Goal: Share content: Share content

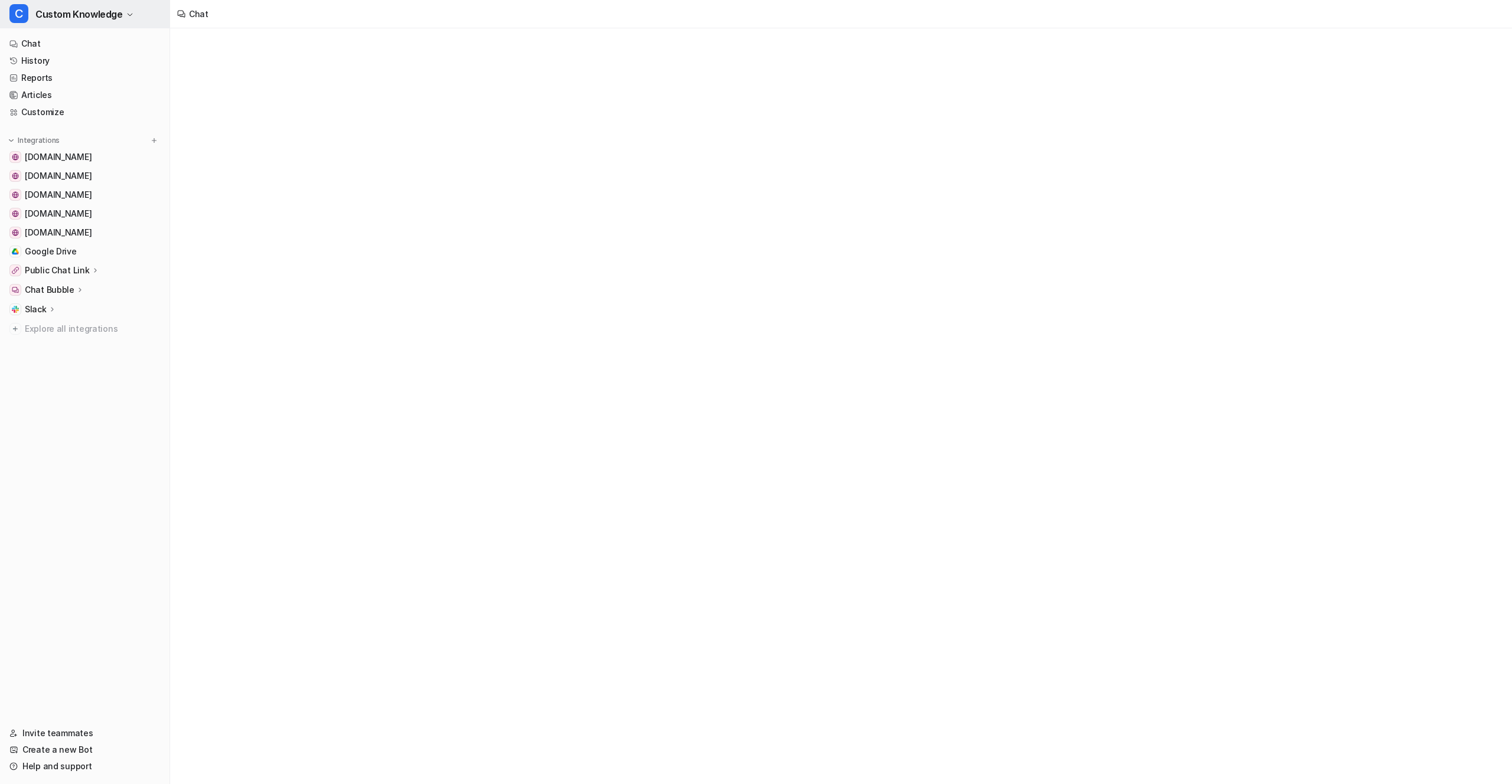
click at [101, 11] on span "Custom Knowledge" at bounding box center [79, 14] width 88 height 17
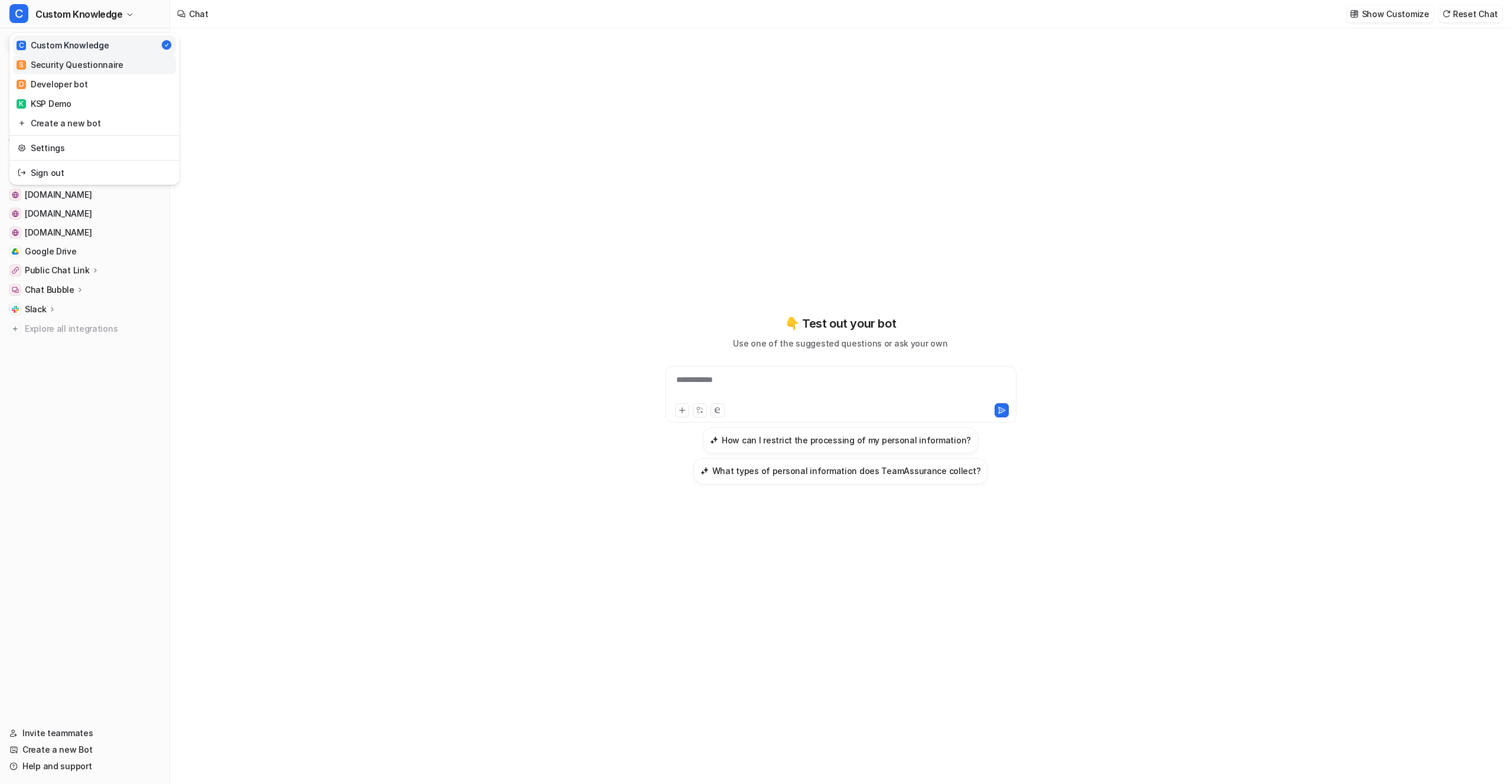
click at [105, 56] on link "S Security Questionnaire" at bounding box center [94, 64] width 163 height 19
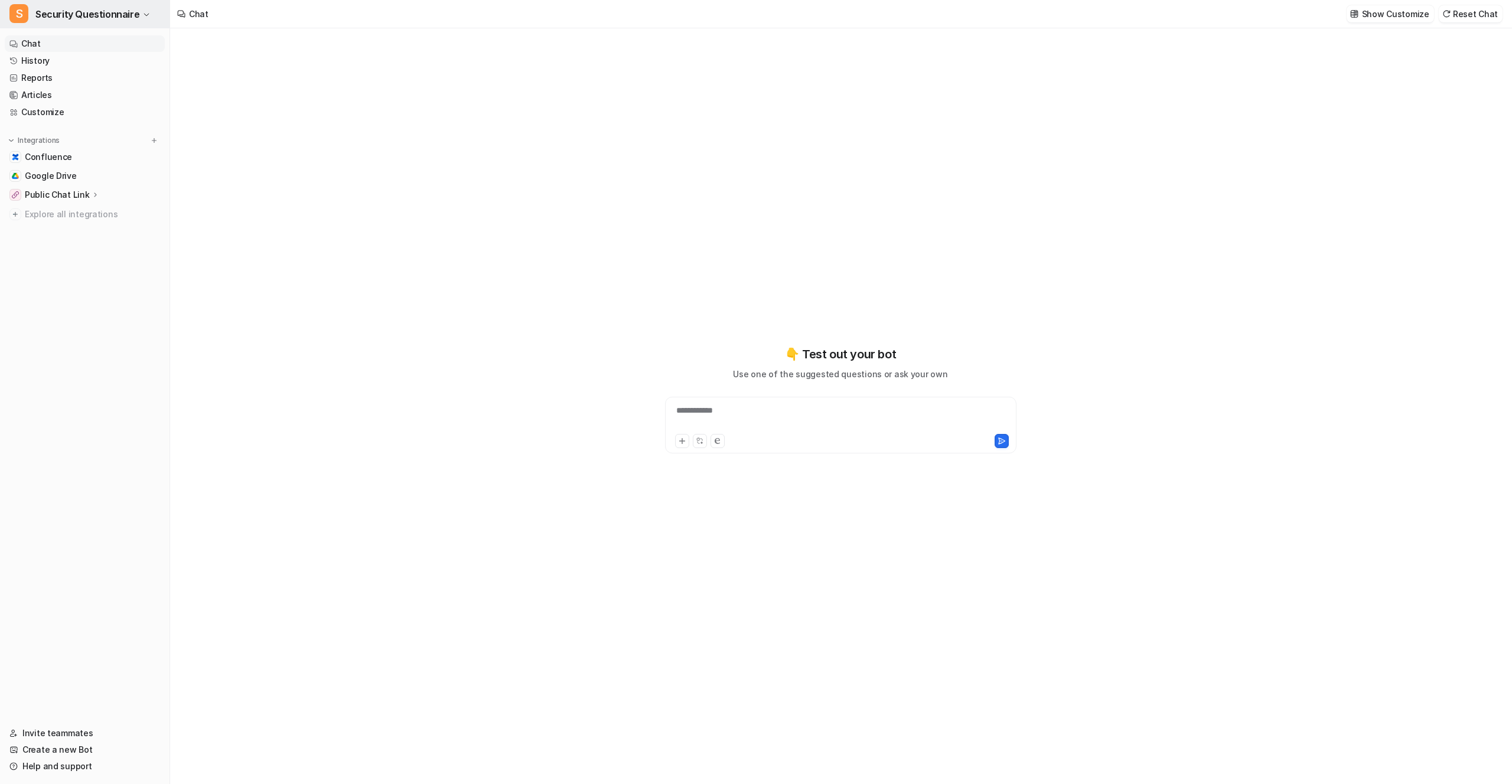
click at [101, 7] on span "Security Questionnaire" at bounding box center [87, 14] width 104 height 17
click at [98, 84] on link "D Developer bot" at bounding box center [94, 84] width 163 height 19
type textarea "**********"
click at [91, 13] on span "Developer bot" at bounding box center [67, 14] width 64 height 17
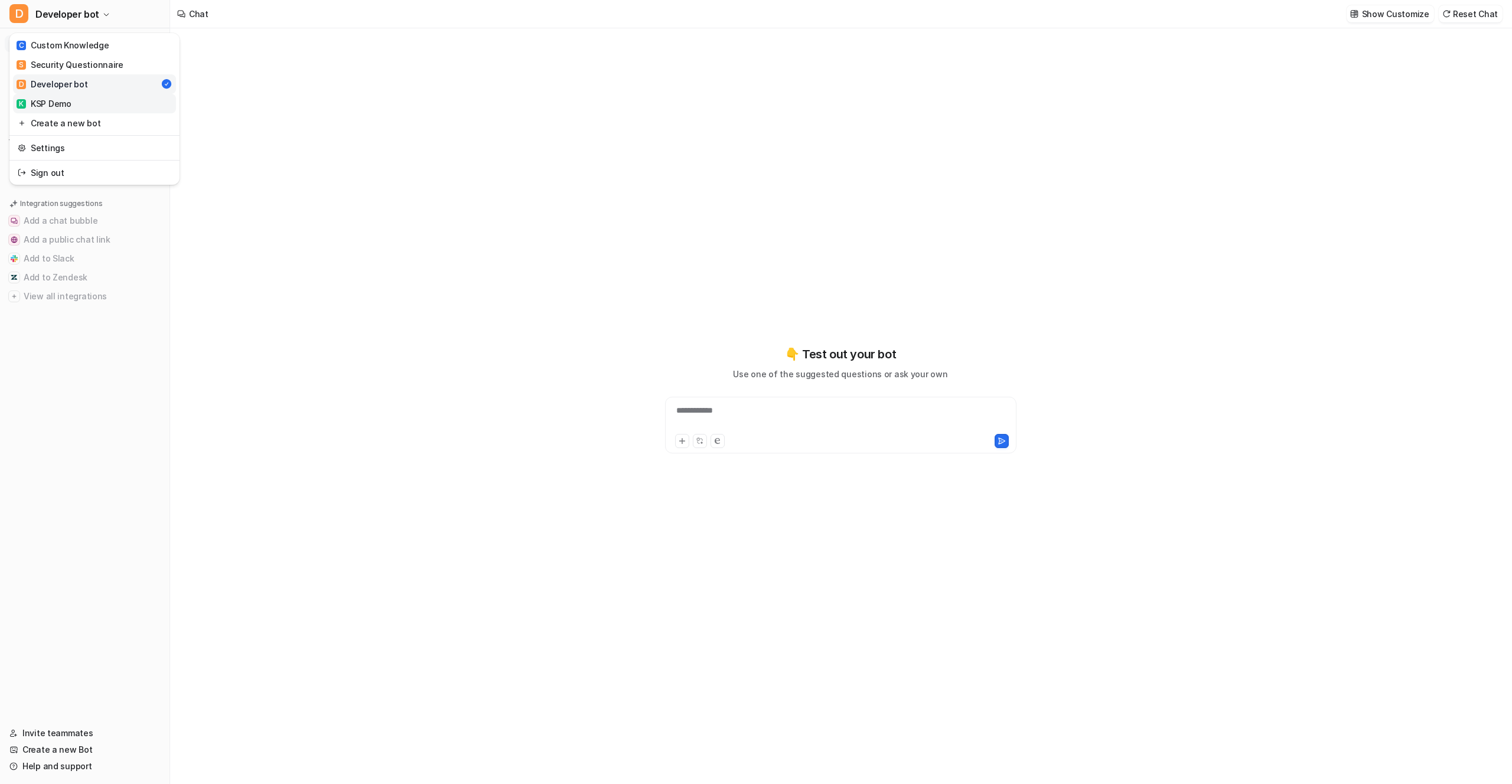
click at [86, 105] on link "K KSP Demo" at bounding box center [94, 103] width 163 height 19
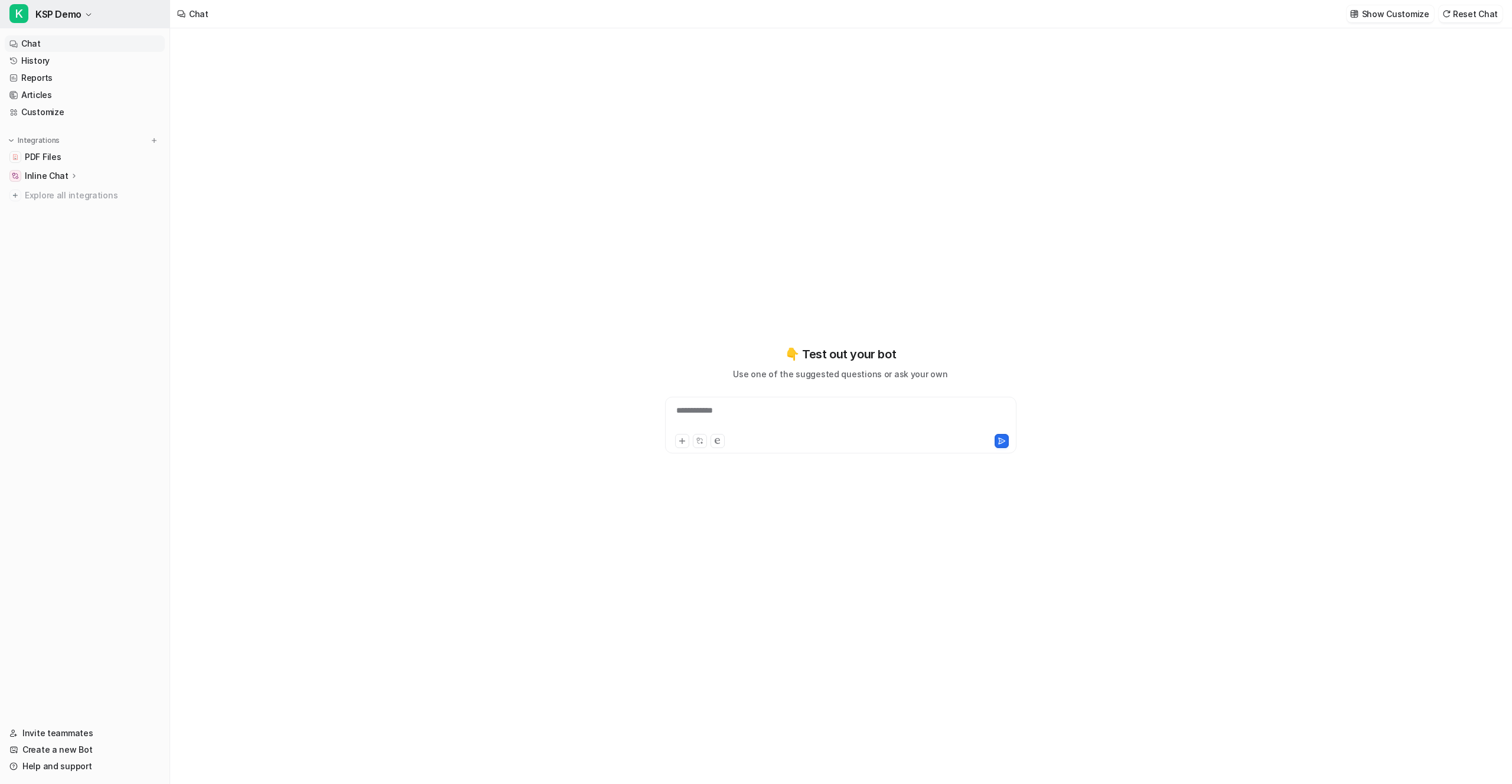
type textarea "**********"
click at [84, 18] on button "K KSP Demo" at bounding box center [85, 14] width 170 height 29
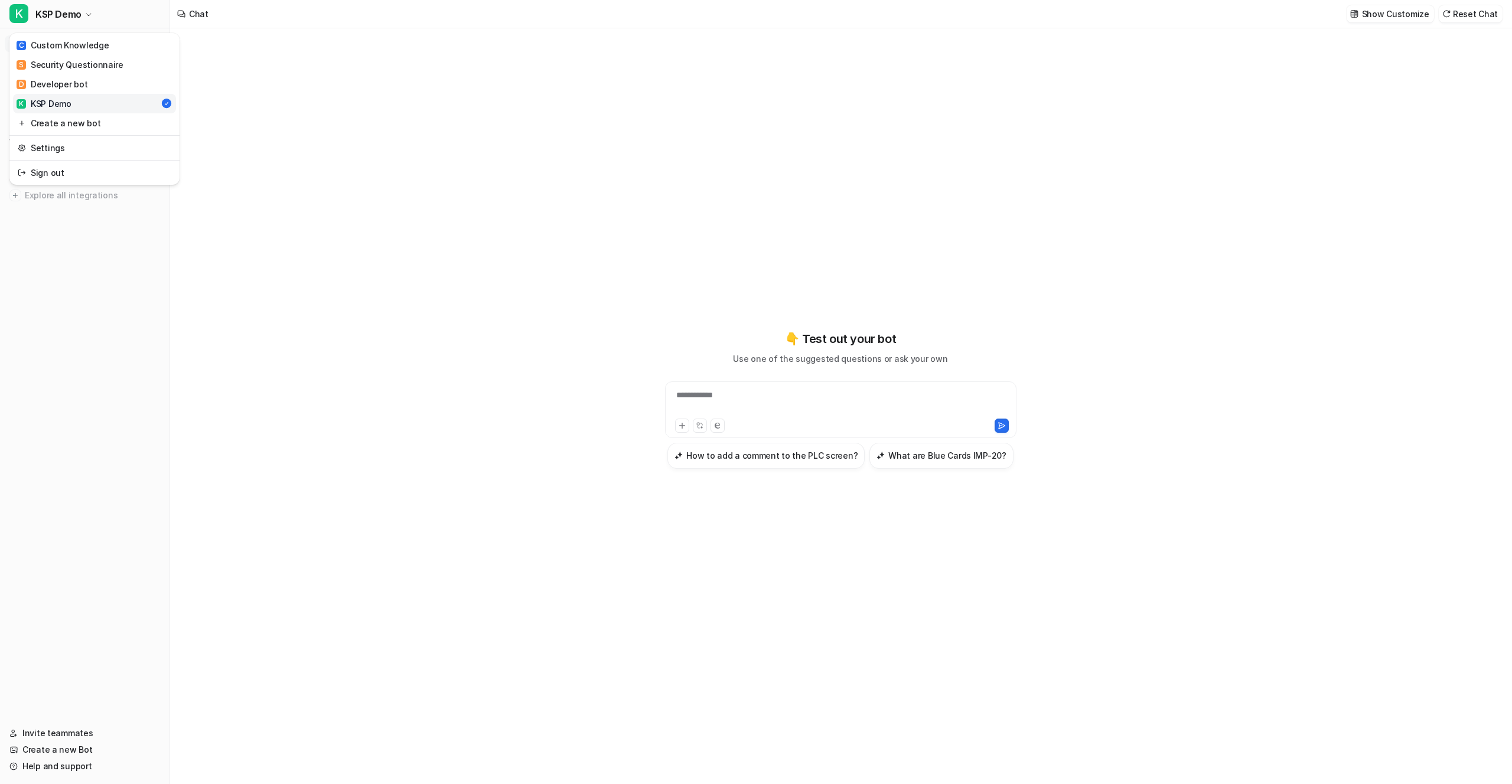
click at [129, 243] on div "K KSP Demo C Custom Knowledge S Security Questionnaire D Developer bot K KSP De…" at bounding box center [85, 392] width 170 height 784
click at [73, 13] on span "KSP Demo" at bounding box center [58, 14] width 46 height 17
click at [131, 353] on div "K KSP Demo C Custom Knowledge S Security Questionnaire D Developer bot K KSP De…" at bounding box center [85, 392] width 170 height 784
click at [55, 18] on span "KSP Demo" at bounding box center [58, 14] width 46 height 17
click at [109, 340] on div "K KSP Demo C Custom Knowledge S Security Questionnaire D Developer bot K KSP De…" at bounding box center [85, 392] width 170 height 784
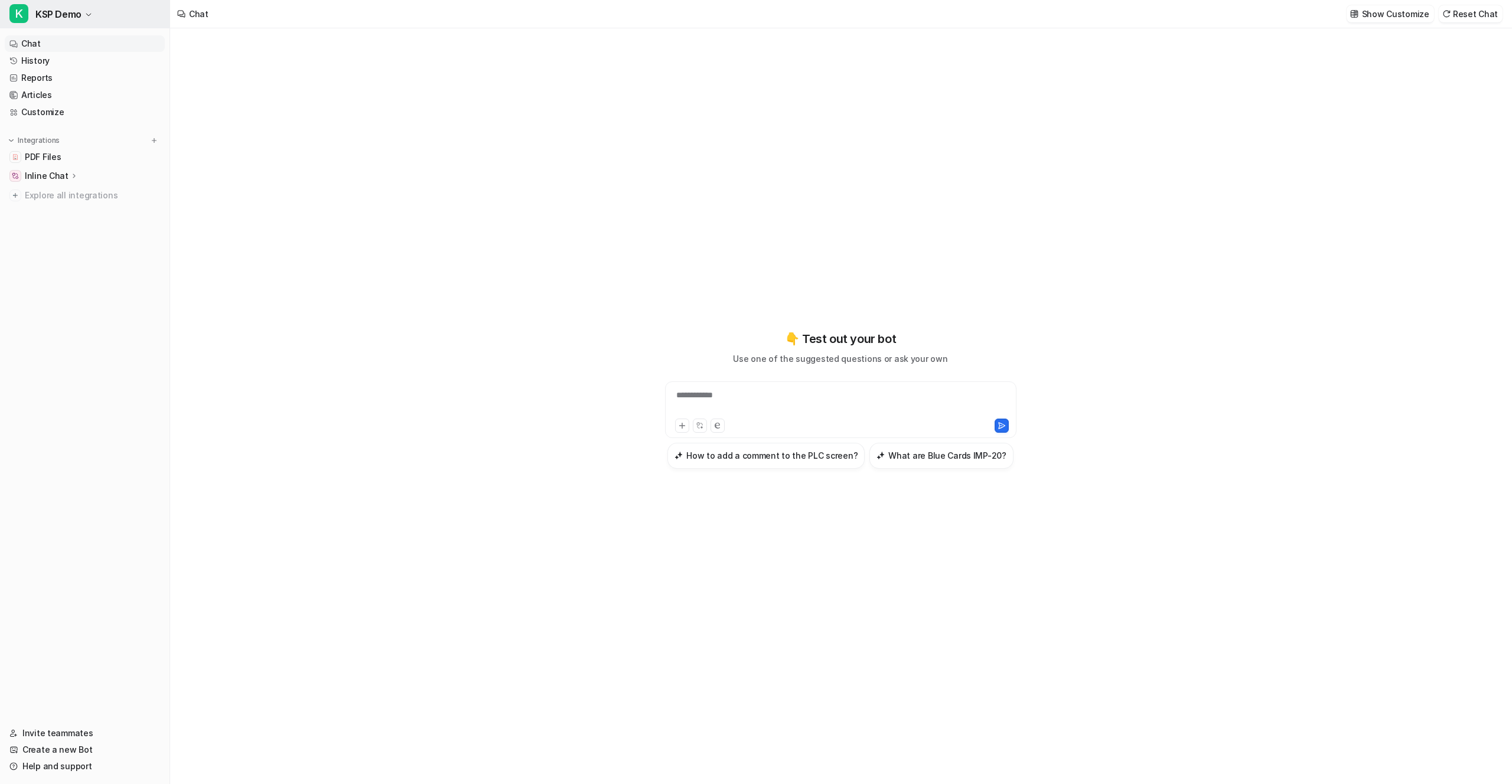
click at [80, 18] on span "KSP Demo" at bounding box center [58, 14] width 46 height 17
click at [81, 46] on div "C Custom Knowledge" at bounding box center [63, 44] width 92 height 12
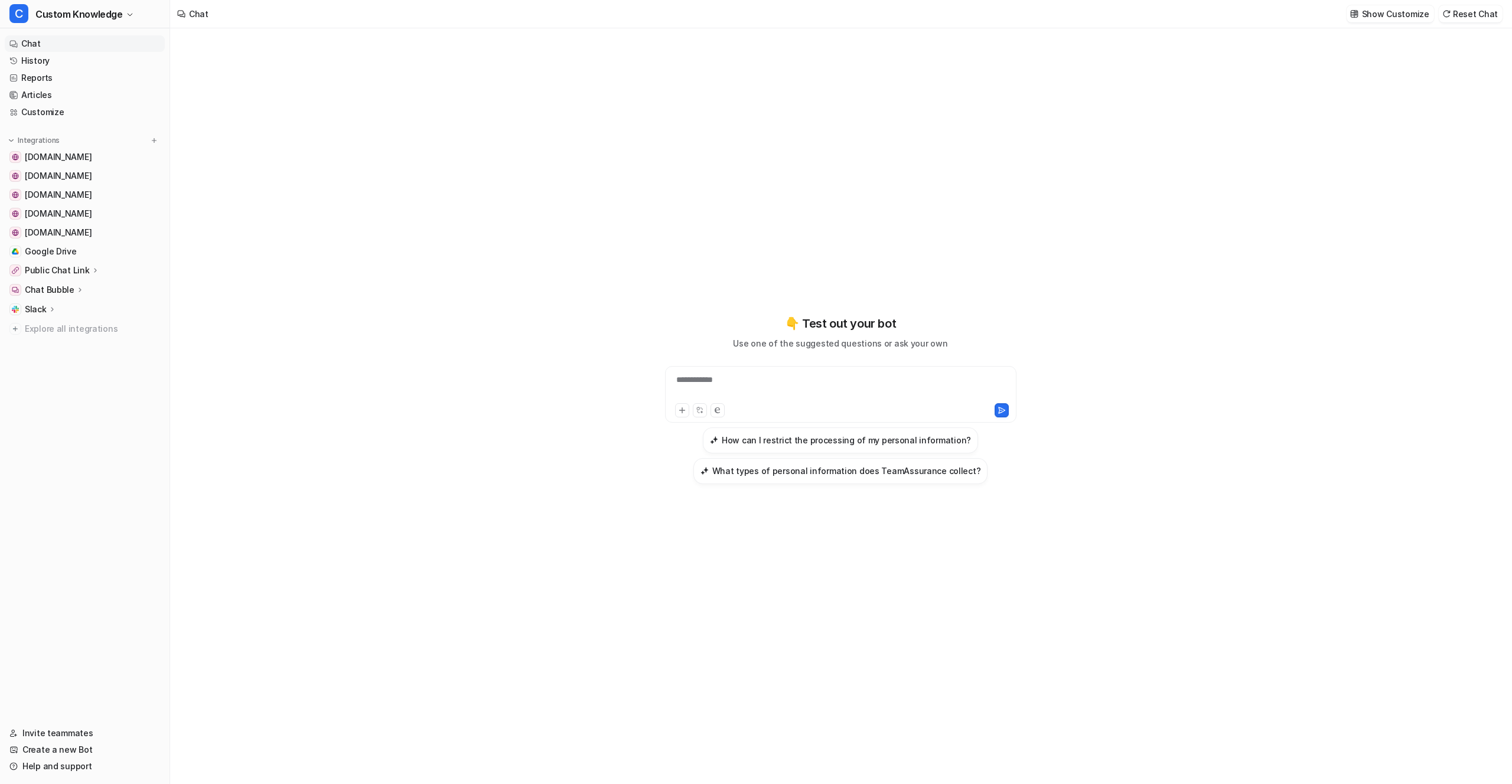
click at [82, 271] on p "Public Chat Link" at bounding box center [57, 270] width 65 height 12
click at [63, 285] on p "Overview" at bounding box center [52, 287] width 38 height 12
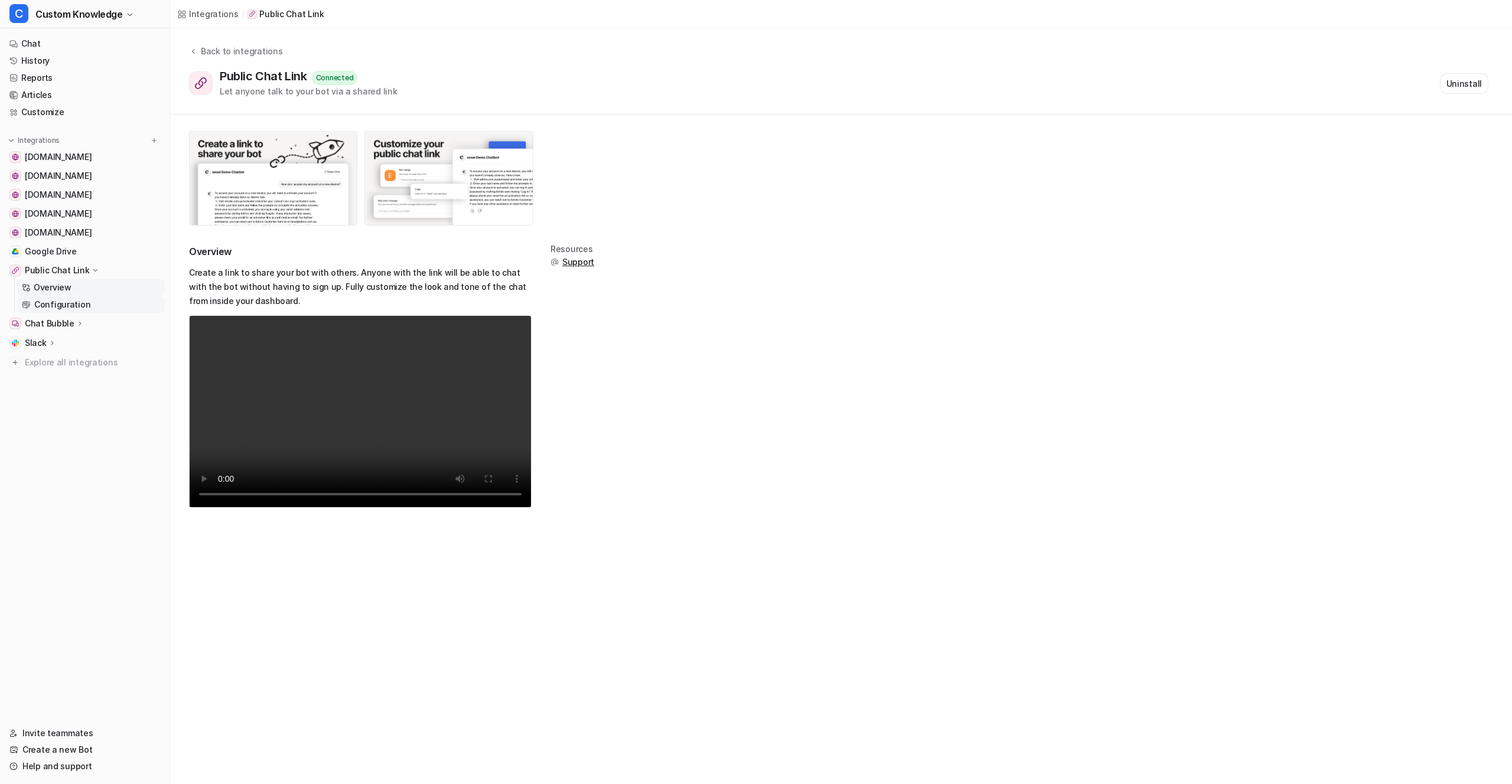
click at [75, 303] on p "Configuration" at bounding box center [62, 305] width 56 height 12
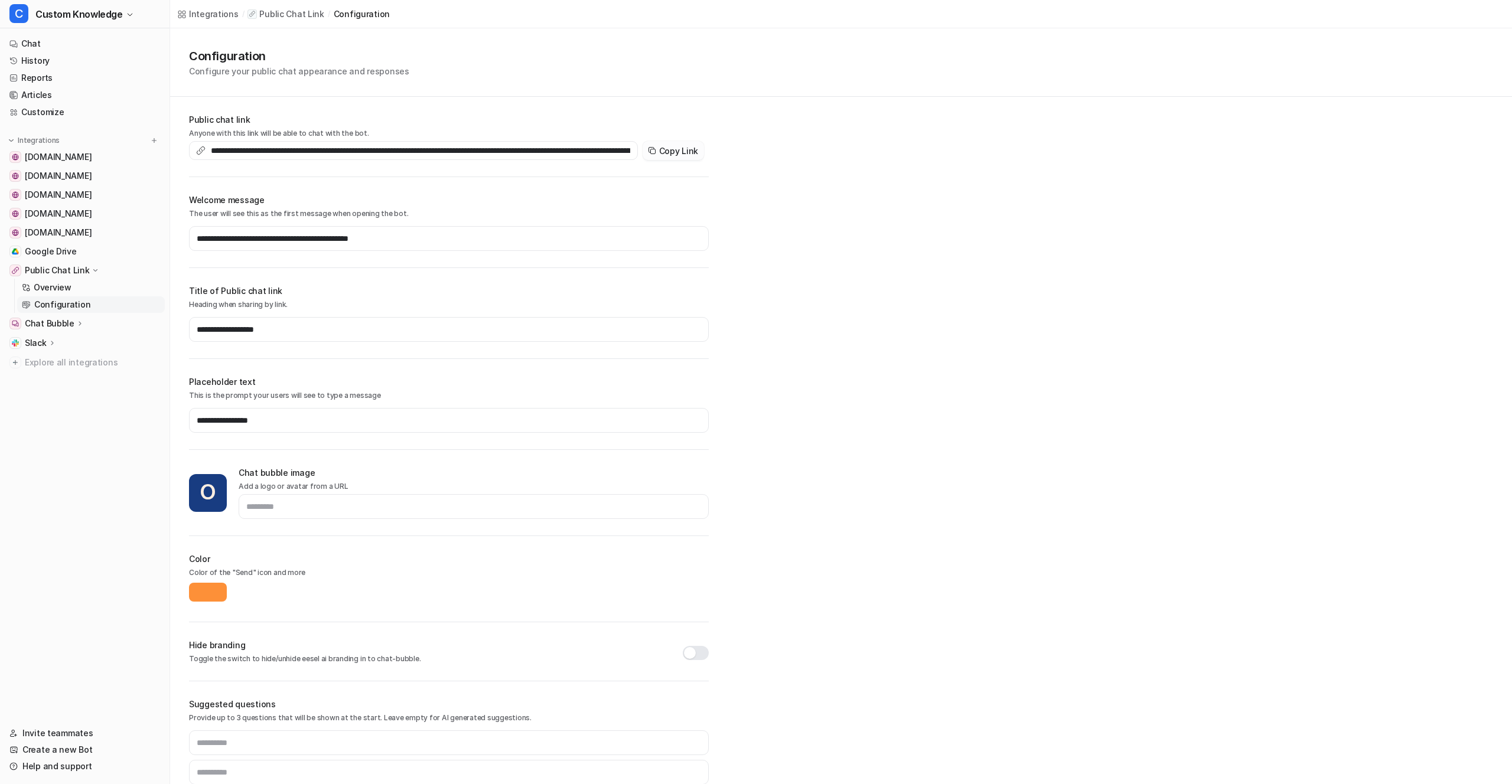
click at [668, 160] on div "**********" at bounding box center [449, 145] width 520 height 64
click at [671, 148] on button "Copy Link" at bounding box center [673, 151] width 62 height 18
click at [674, 145] on button "Copy Link" at bounding box center [673, 151] width 62 height 18
click at [671, 148] on button "Copy Link" at bounding box center [673, 151] width 62 height 18
